Goal: Entertainment & Leisure: Consume media (video, audio)

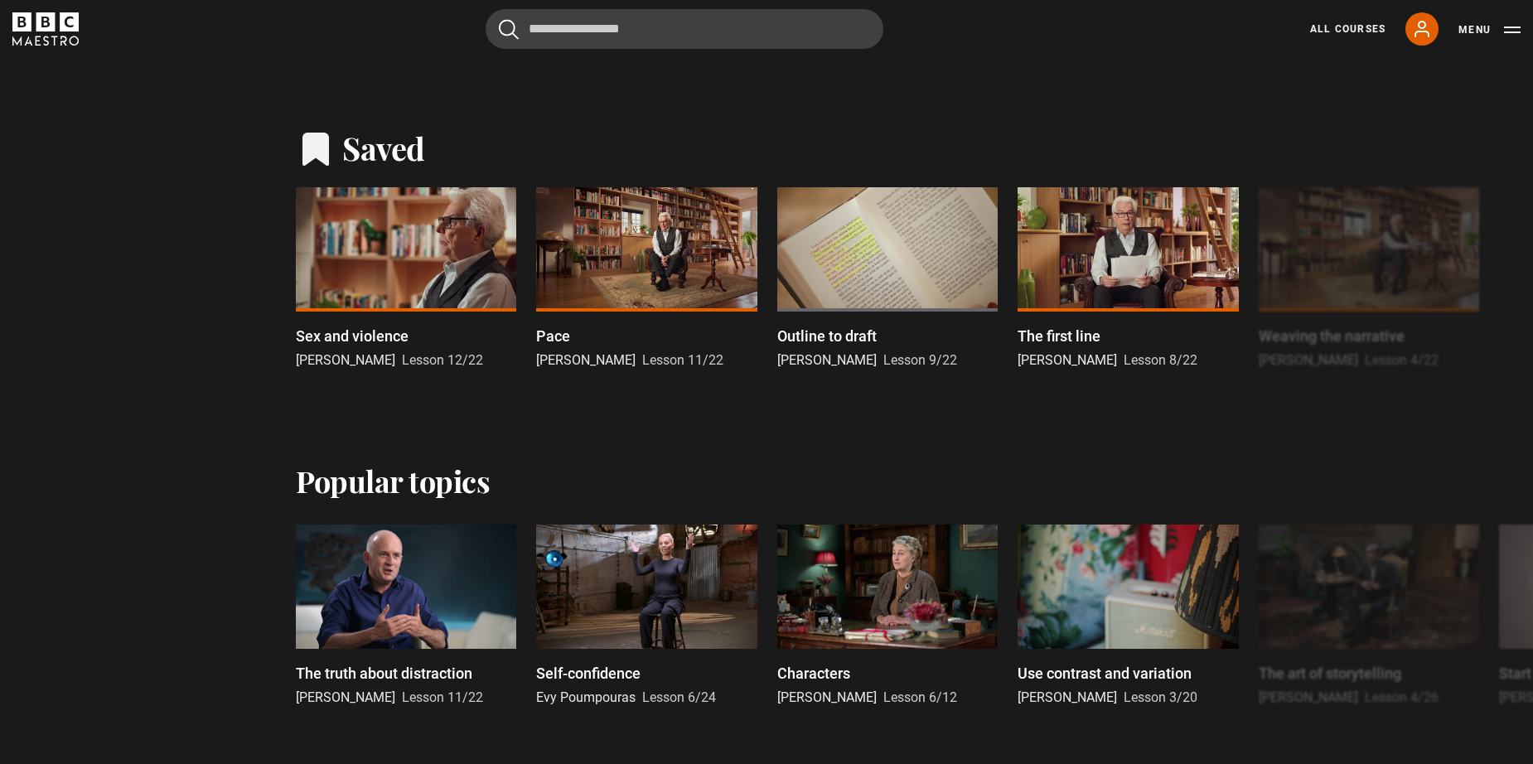
scroll to position [798, 0]
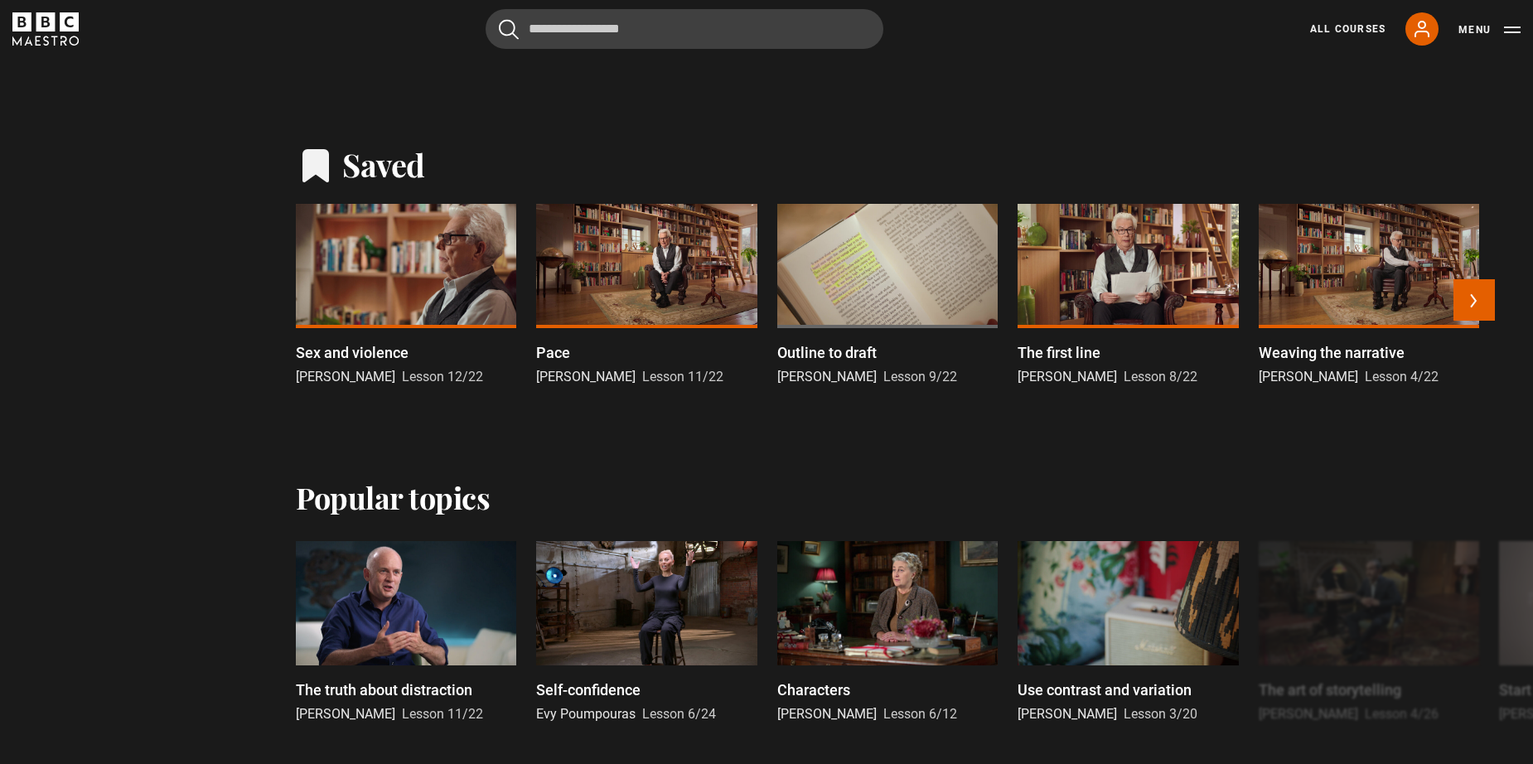
click at [467, 278] on div at bounding box center [406, 266] width 220 height 124
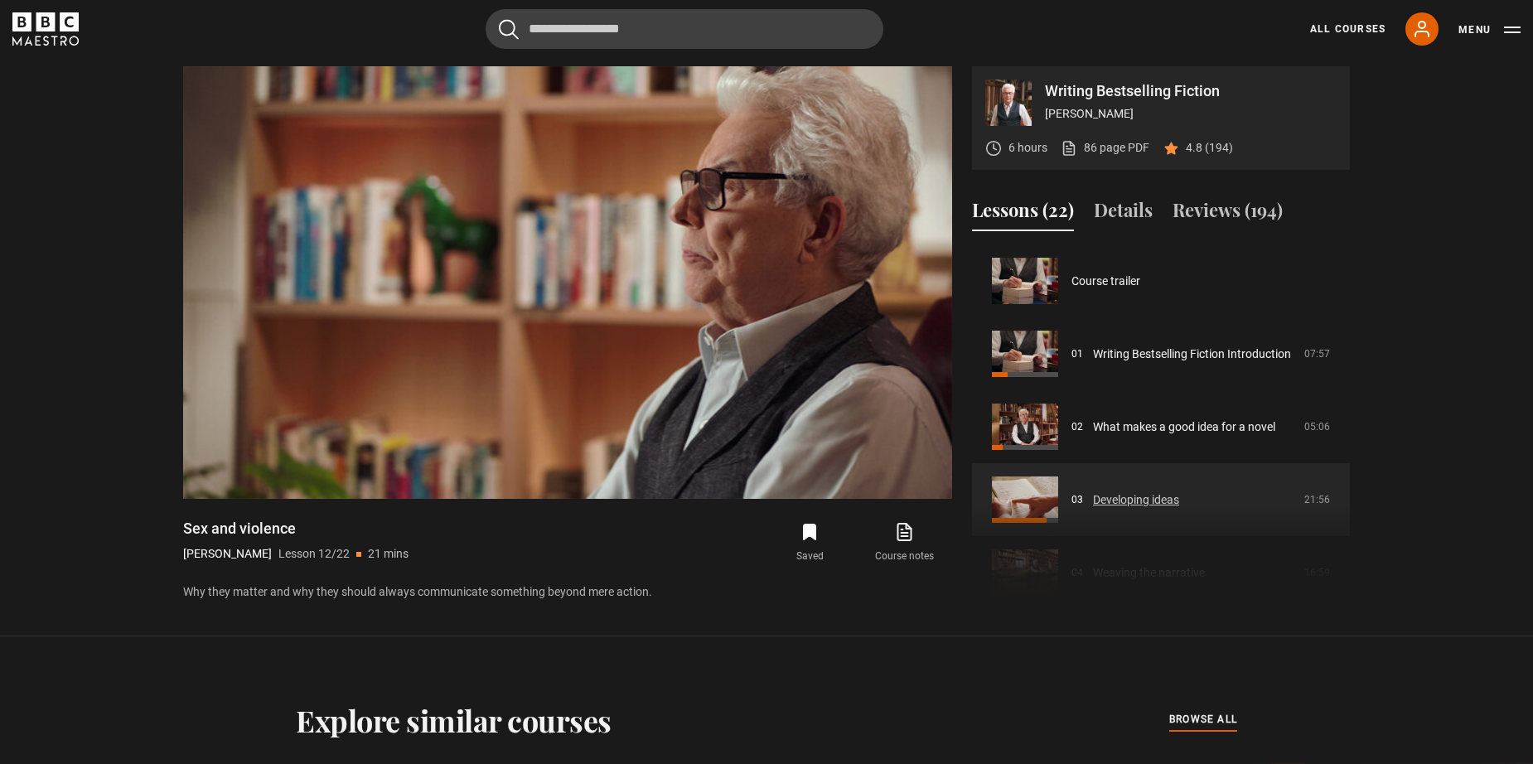
click at [1093, 492] on link "Developing ideas" at bounding box center [1136, 499] width 86 height 17
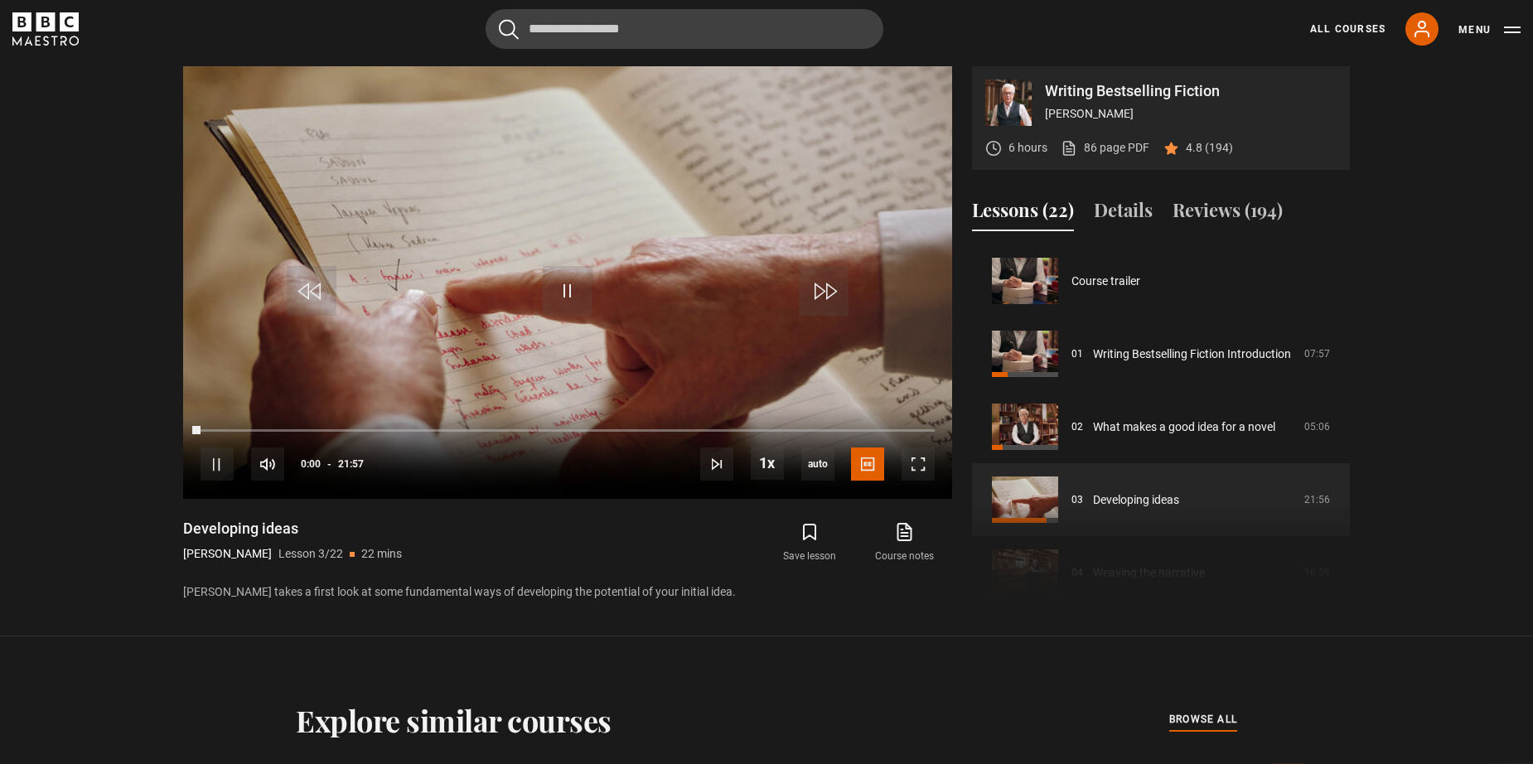
scroll to position [146, 0]
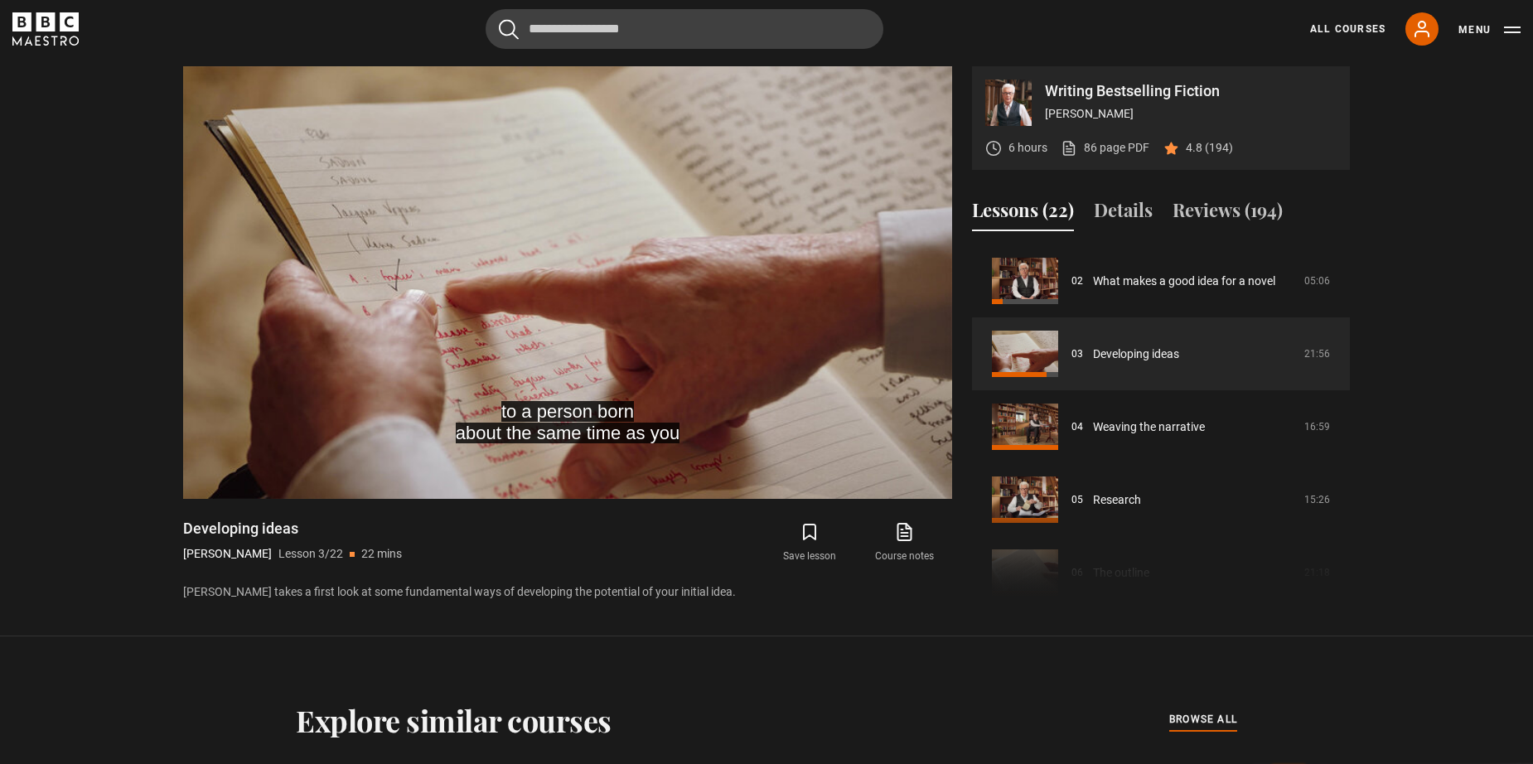
click at [1084, 601] on div "Course trailer 01 Writing Bestselling Fiction Introduction 07:57 02 What makes …" at bounding box center [1161, 423] width 378 height 358
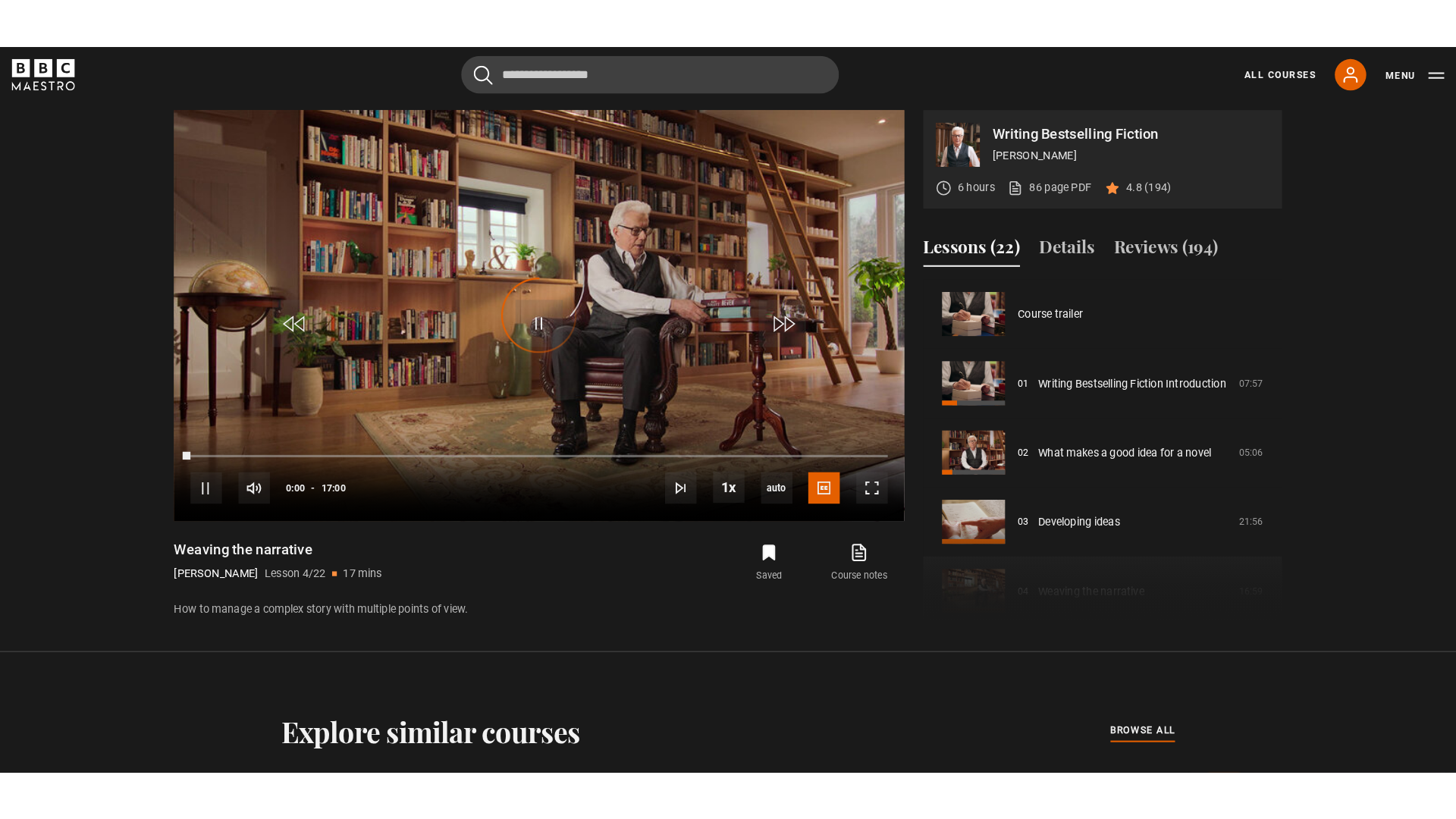
scroll to position [200, 0]
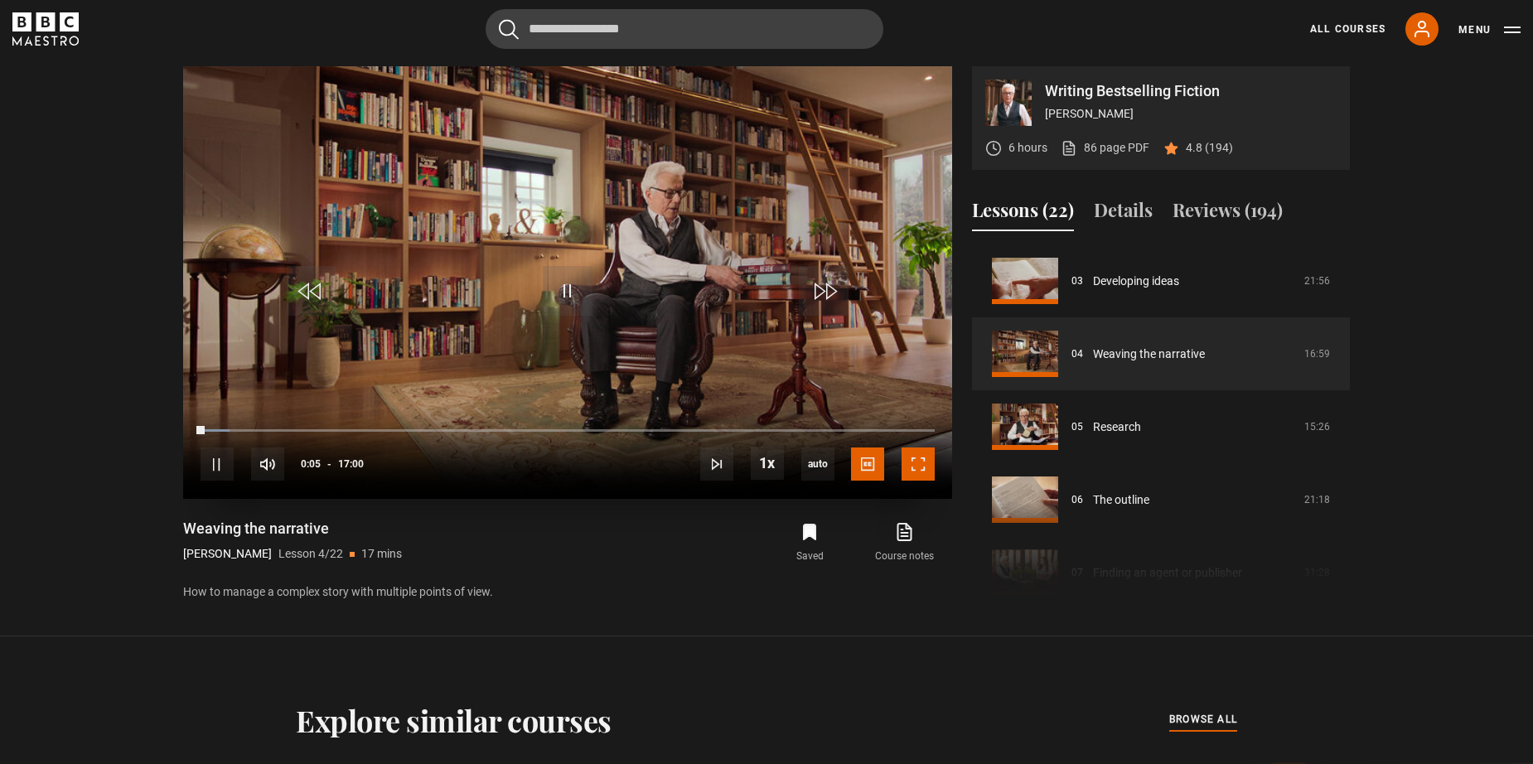
click at [921, 466] on span "Video Player" at bounding box center [918, 464] width 33 height 33
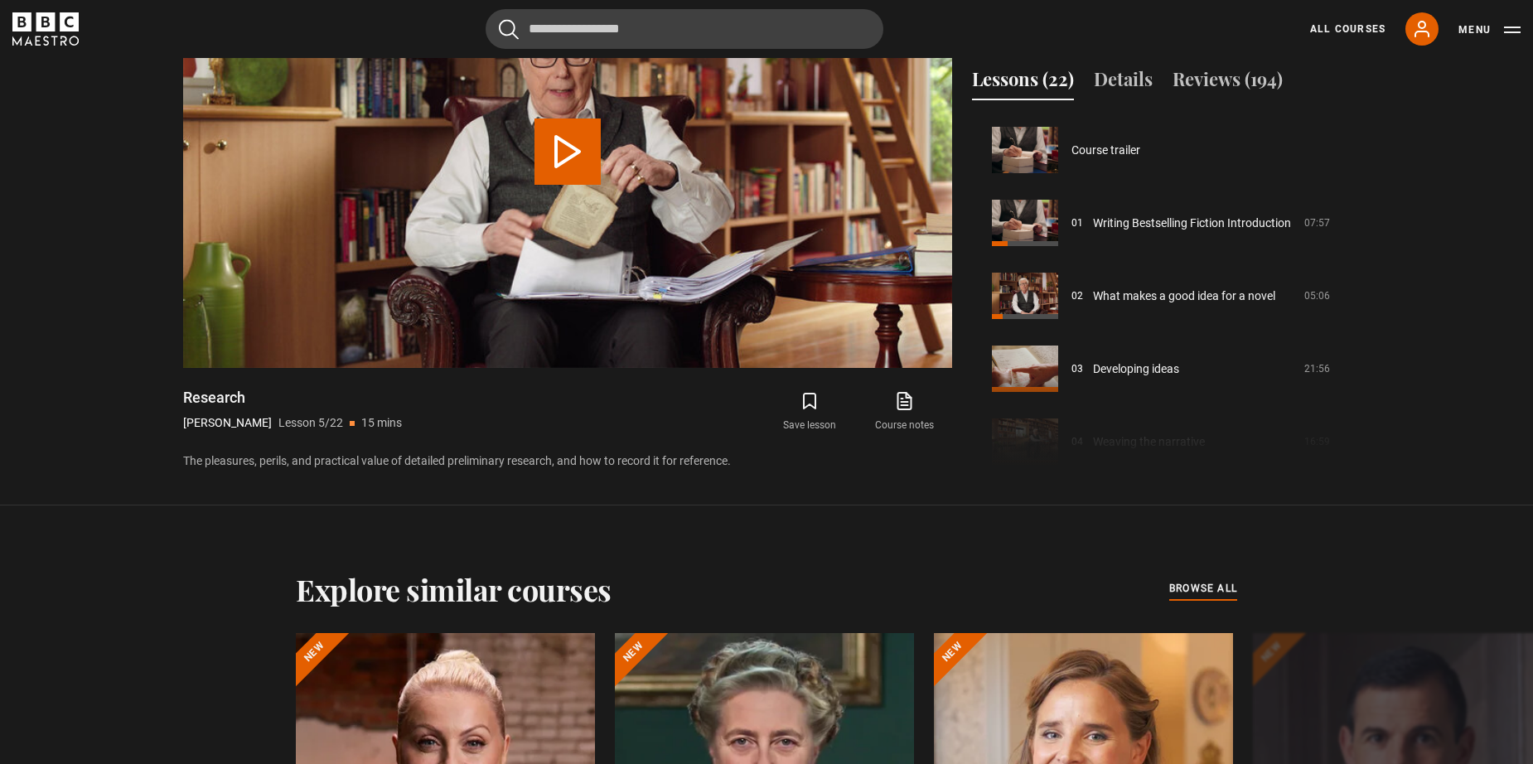
scroll to position [292, 0]
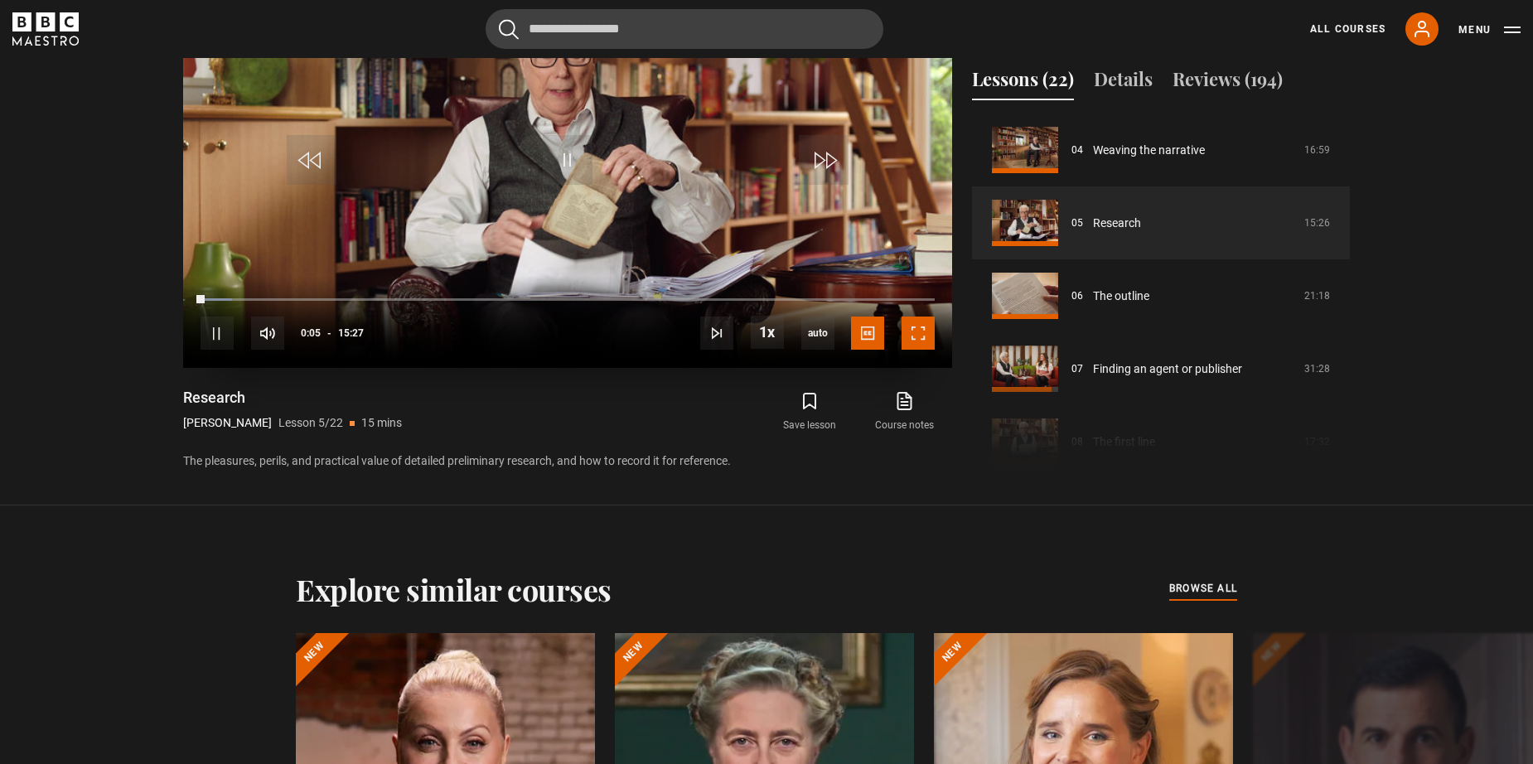
click at [918, 324] on span "Video Player" at bounding box center [918, 333] width 33 height 33
